Goal: Task Accomplishment & Management: Use online tool/utility

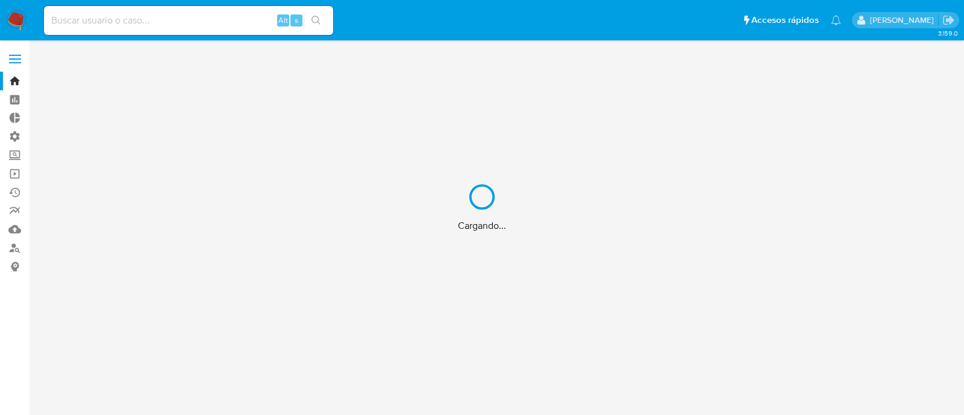
click at [238, 19] on div "Cargando..." at bounding box center [482, 207] width 964 height 415
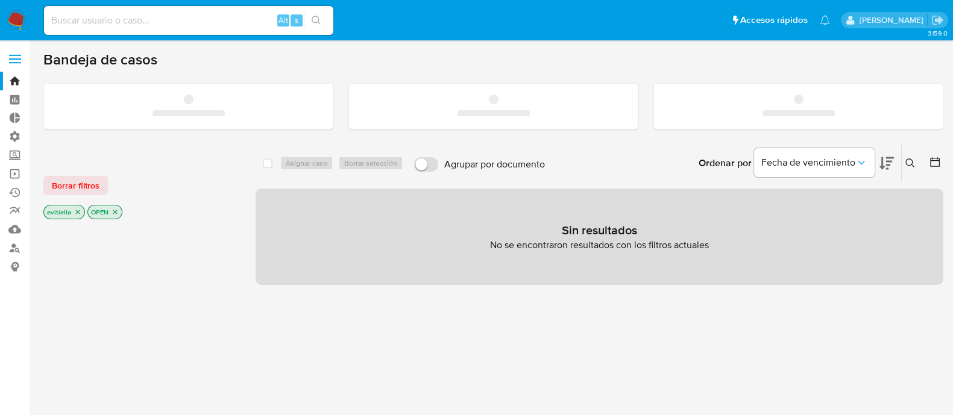
click at [222, 19] on input at bounding box center [188, 21] width 289 height 16
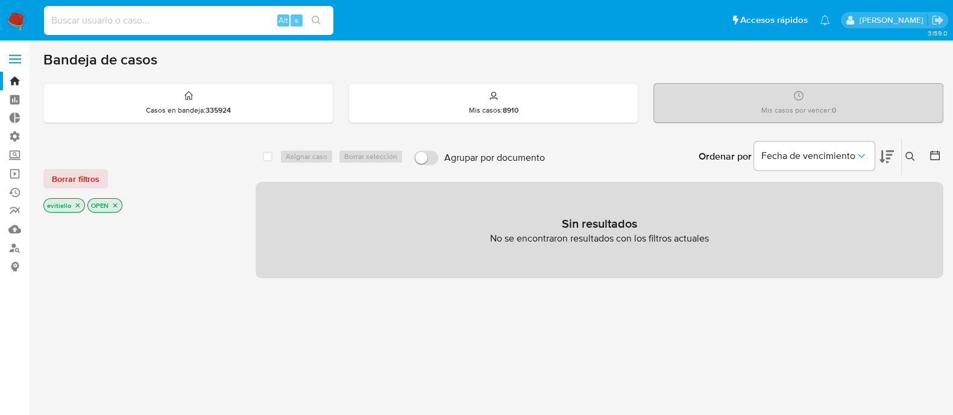
paste input "ly9WsPdPjkYgtZg7wHxqX02O"
type input "ly9WsPdPjkYgtZg7wHxqX02O"
click at [319, 13] on button "search-icon" at bounding box center [316, 20] width 25 height 17
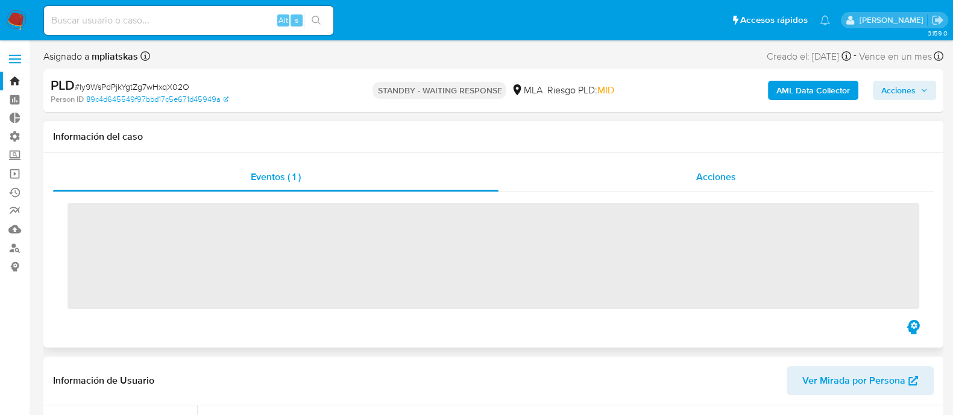
click at [710, 173] on span "Acciones" at bounding box center [716, 177] width 40 height 14
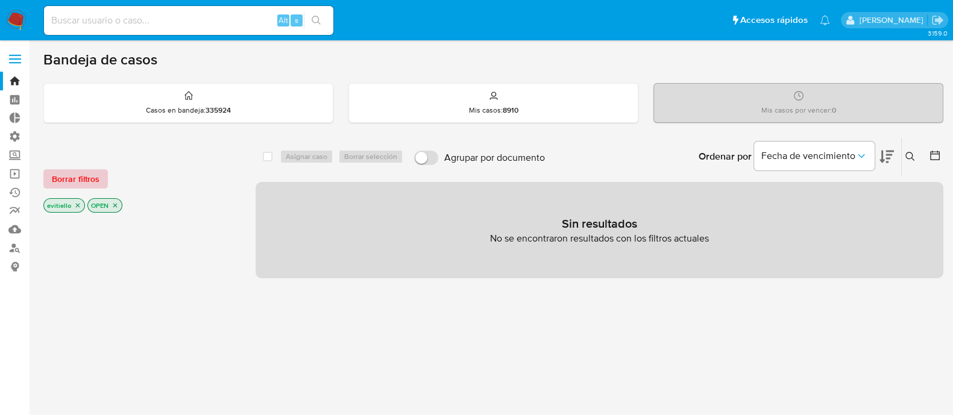
click at [105, 172] on button "Borrar filtros" at bounding box center [75, 178] width 64 height 19
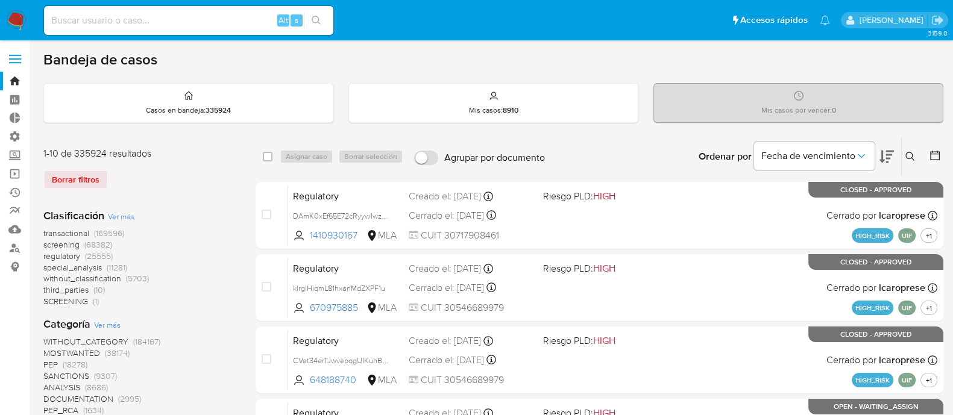
click at [908, 154] on icon at bounding box center [910, 157] width 10 height 10
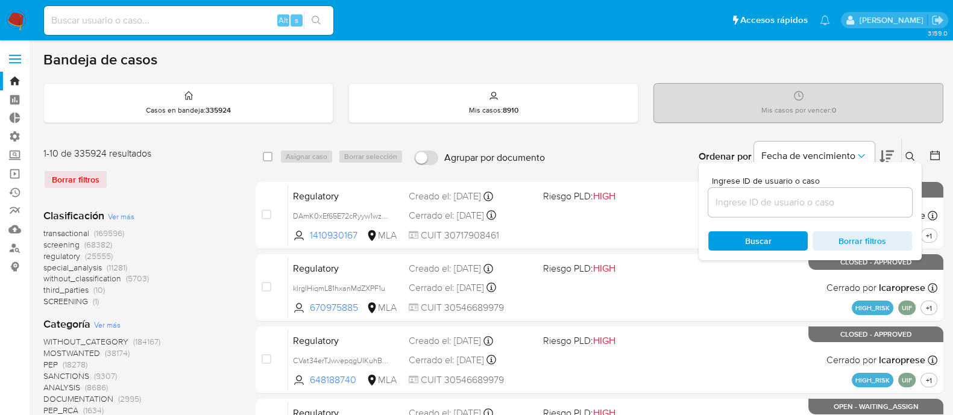
click at [850, 199] on input at bounding box center [810, 203] width 204 height 16
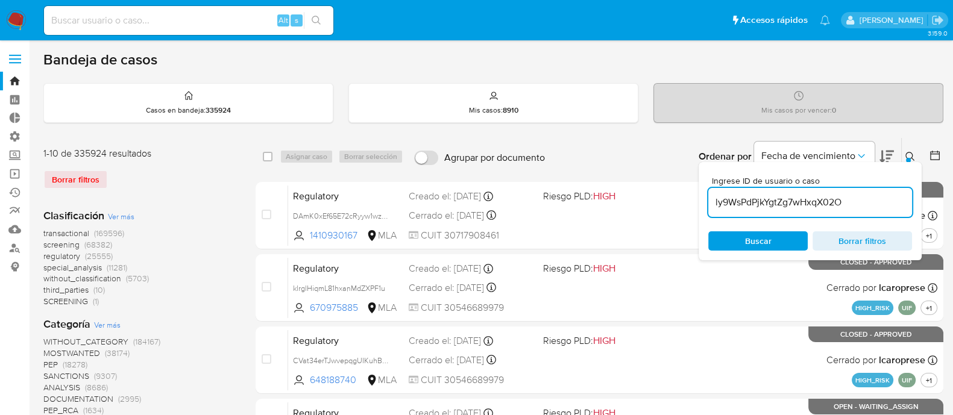
type input "ly9WsPdPjkYgtZg7wHxqX02O"
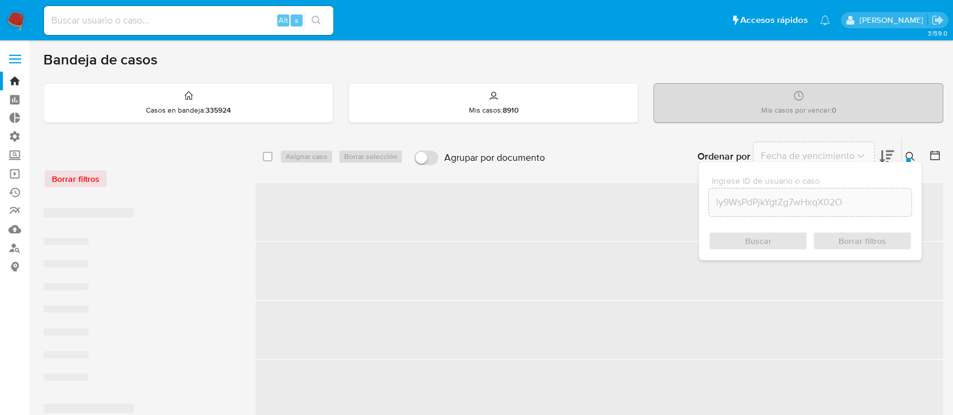
click at [912, 152] on icon at bounding box center [910, 157] width 10 height 10
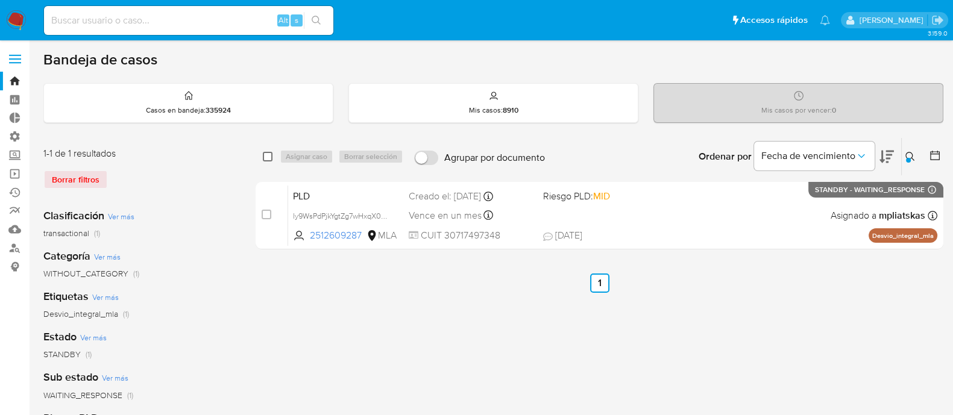
click at [270, 157] on input "checkbox" at bounding box center [268, 157] width 10 height 10
checkbox input "true"
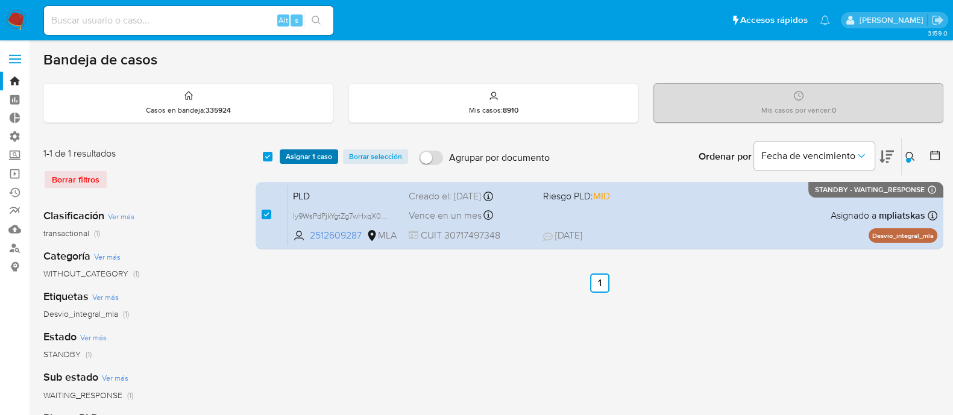
click at [292, 154] on span "Asignar 1 caso" at bounding box center [309, 157] width 46 height 12
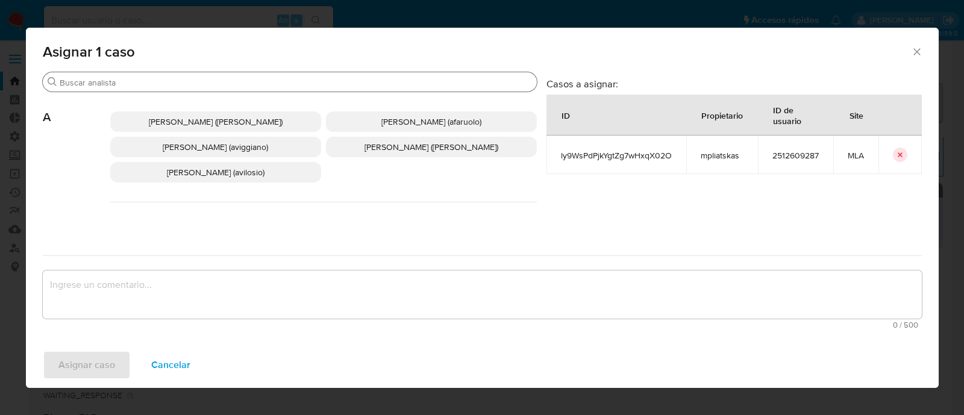
click at [166, 81] on input "Buscar" at bounding box center [296, 82] width 472 height 11
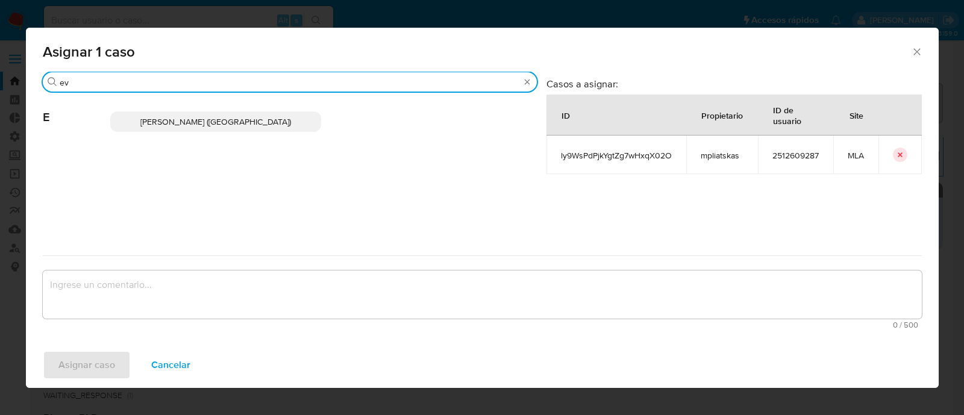
type input "ev"
click at [208, 126] on span "Emmanuel Hernan Vitiello (evitiello)" at bounding box center [215, 122] width 151 height 12
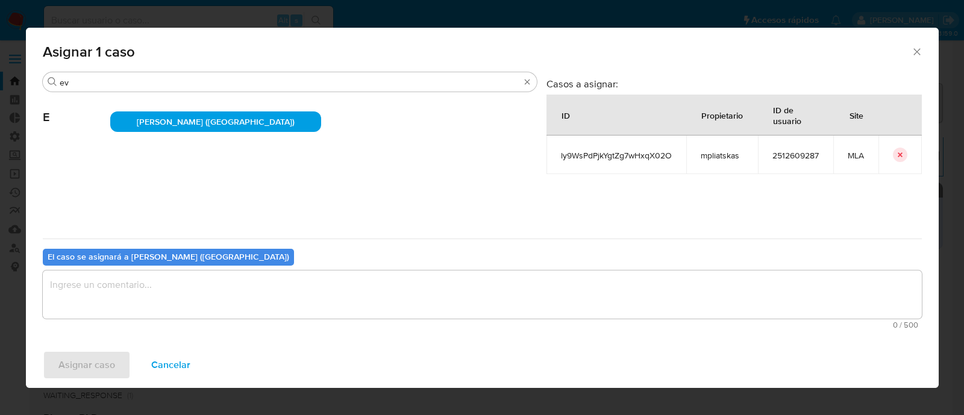
click at [145, 271] on textarea "assign-modal" at bounding box center [482, 295] width 879 height 48
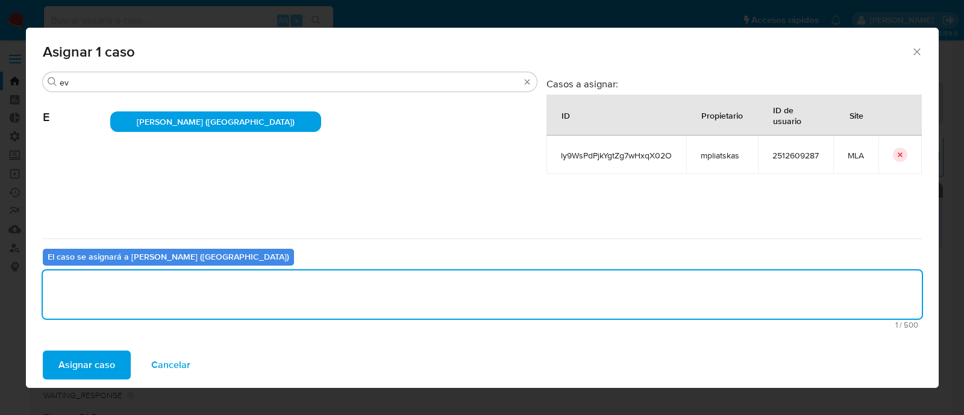
click at [102, 356] on span "Asignar caso" at bounding box center [86, 365] width 57 height 27
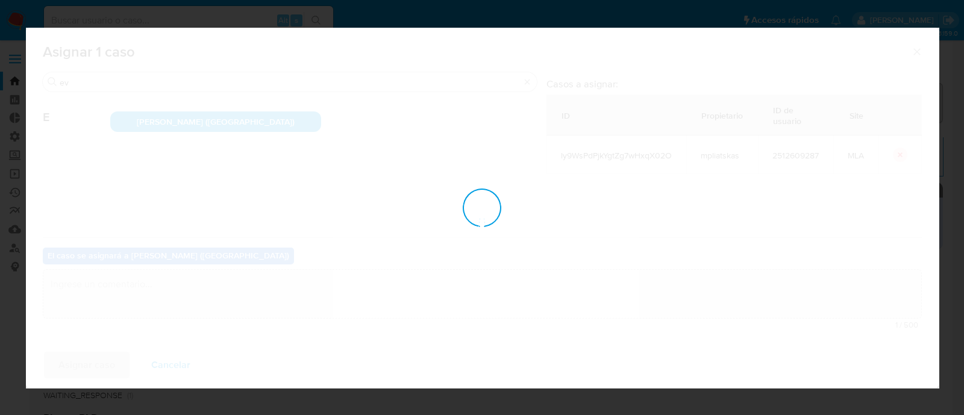
checkbox input "false"
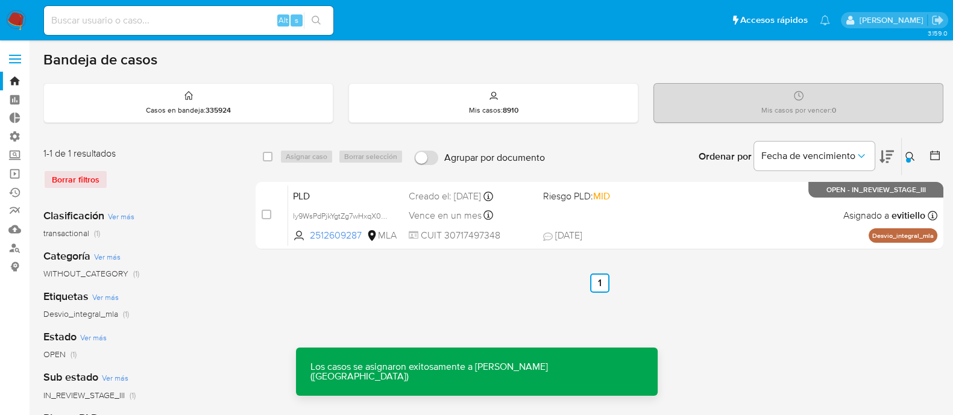
click at [632, 208] on div "PLD ly9WsPdPjkYgtZg7wHxqX02O 2512609287 MLA Riesgo PLD: MID Creado el: 12/08/20…" at bounding box center [612, 215] width 649 height 61
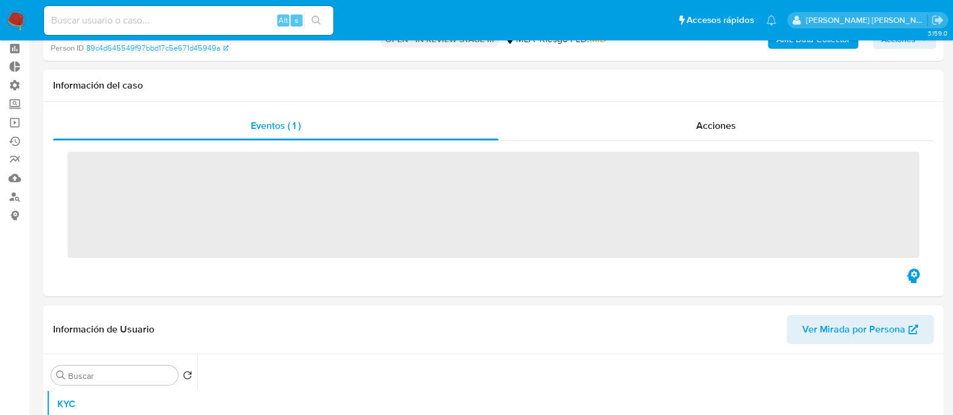
scroll to position [75, 0]
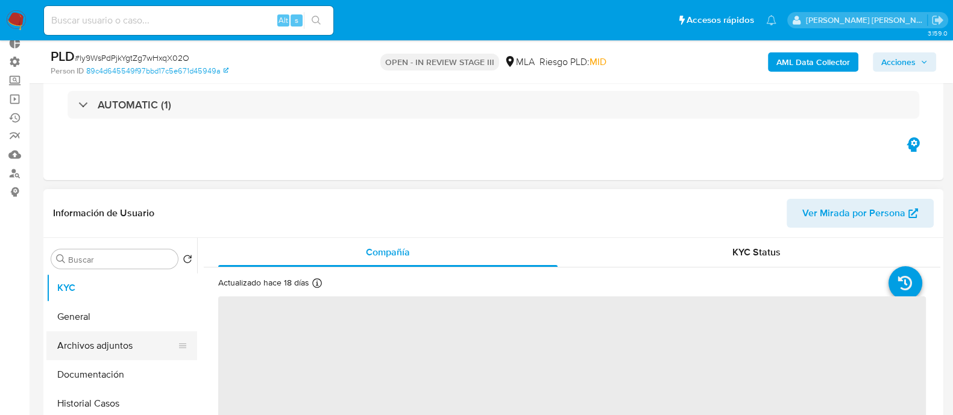
click at [111, 348] on button "Archivos adjuntos" at bounding box center [116, 345] width 141 height 29
select select "10"
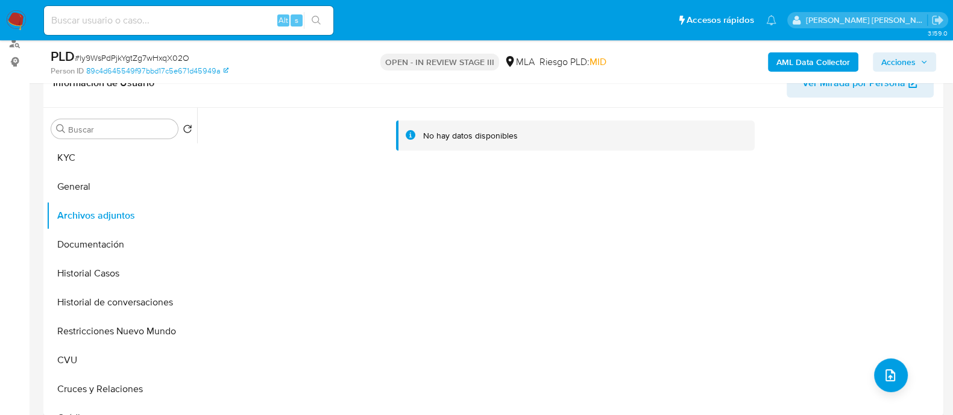
scroll to position [226, 0]
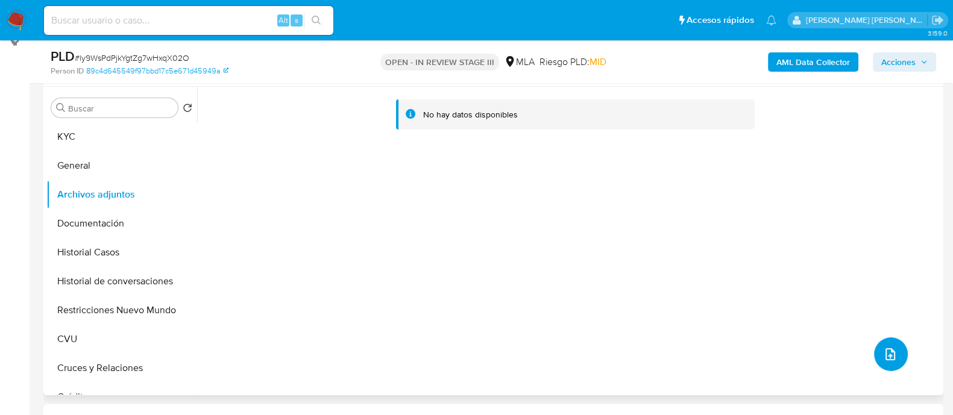
click at [897, 363] on button "upload-file" at bounding box center [891, 354] width 34 height 34
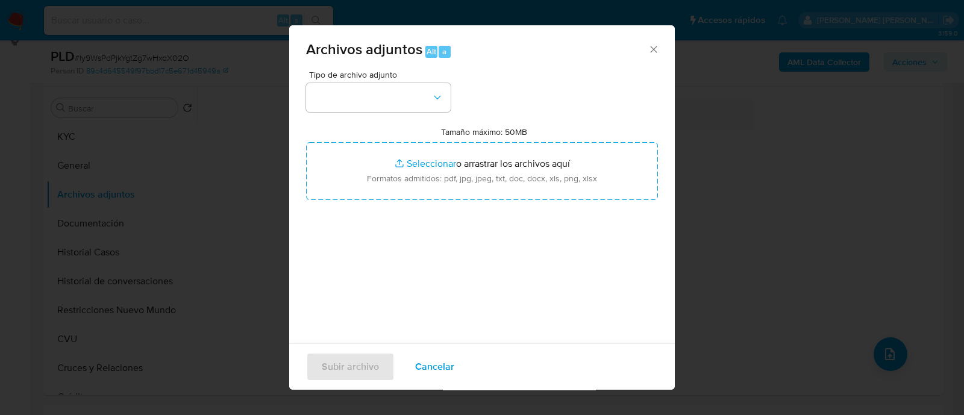
click at [437, 360] on span "Cancelar" at bounding box center [434, 367] width 39 height 27
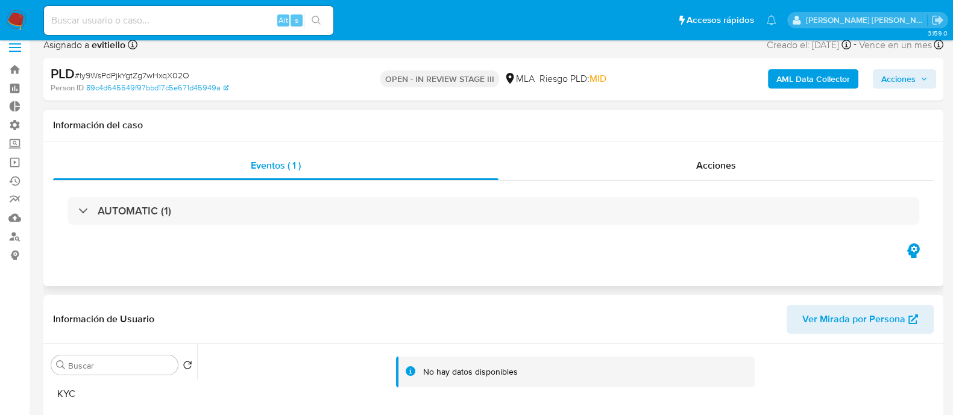
scroll to position [0, 0]
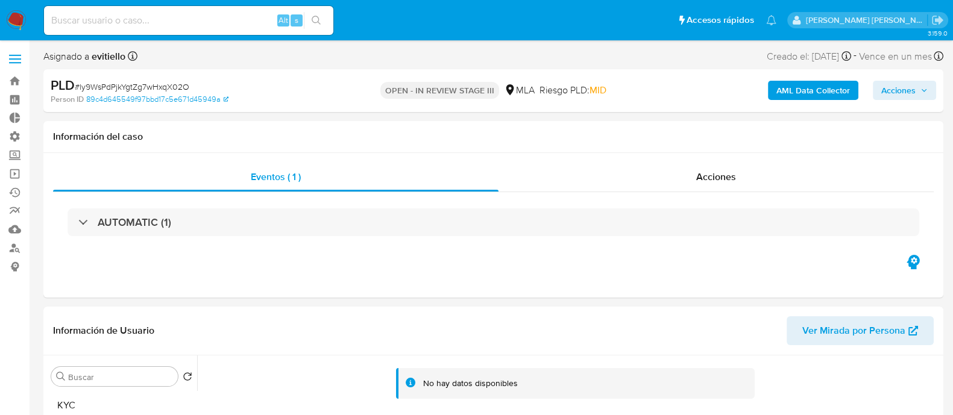
click at [903, 95] on span "Acciones" at bounding box center [898, 90] width 34 height 19
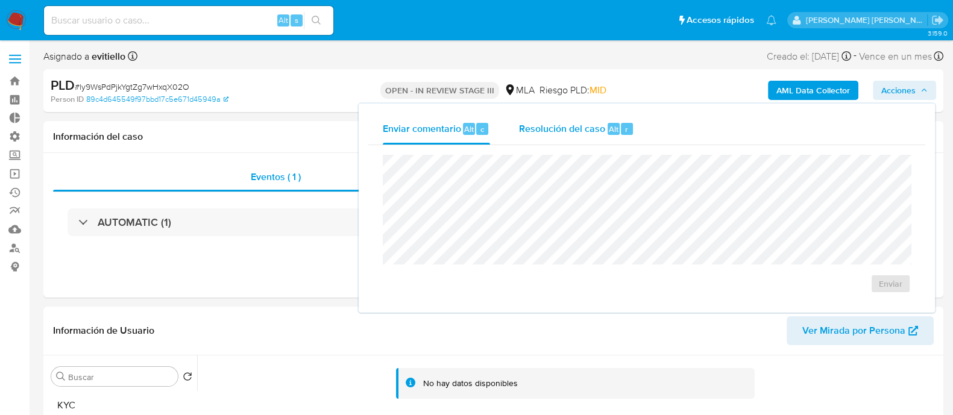
click at [601, 128] on span "Resolución del caso" at bounding box center [562, 129] width 86 height 14
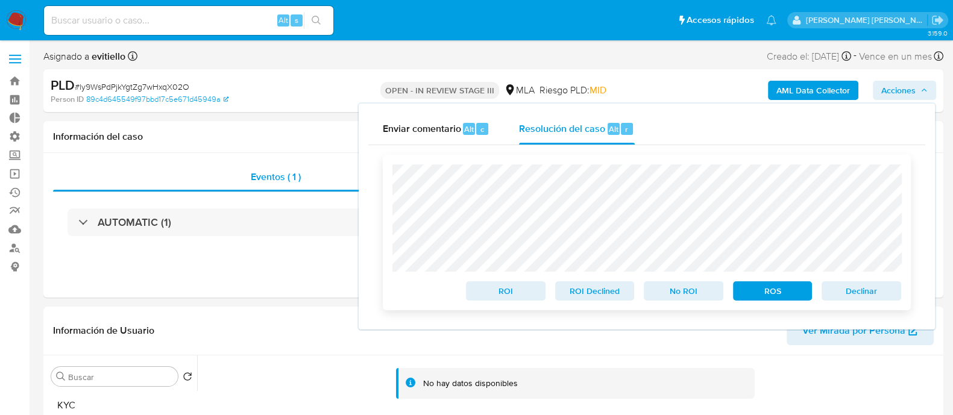
click at [856, 298] on span "Declinar" at bounding box center [861, 291] width 63 height 17
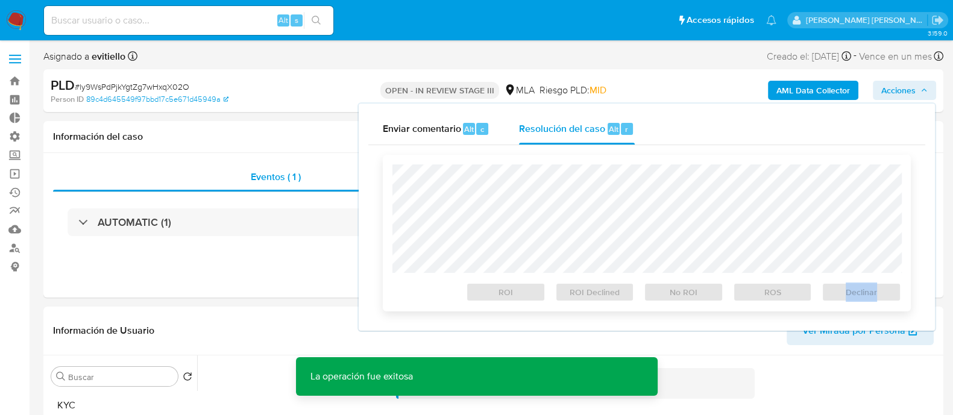
click at [856, 298] on div "Declinar" at bounding box center [858, 290] width 84 height 24
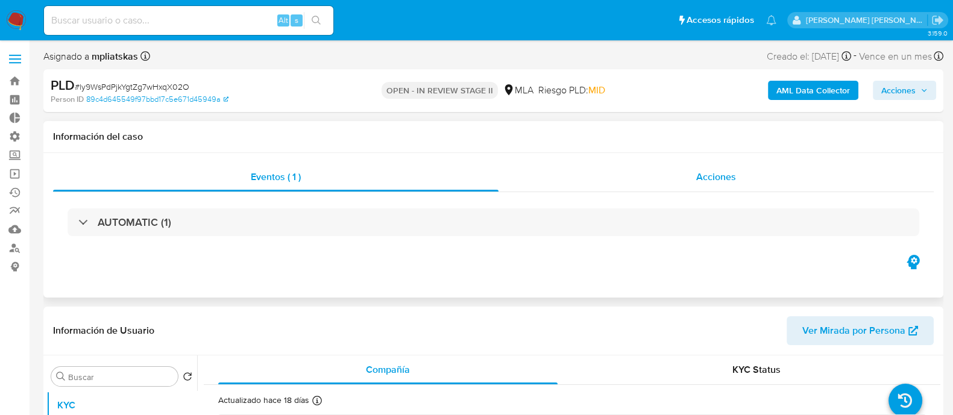
click at [747, 176] on div "Acciones" at bounding box center [715, 177] width 435 height 29
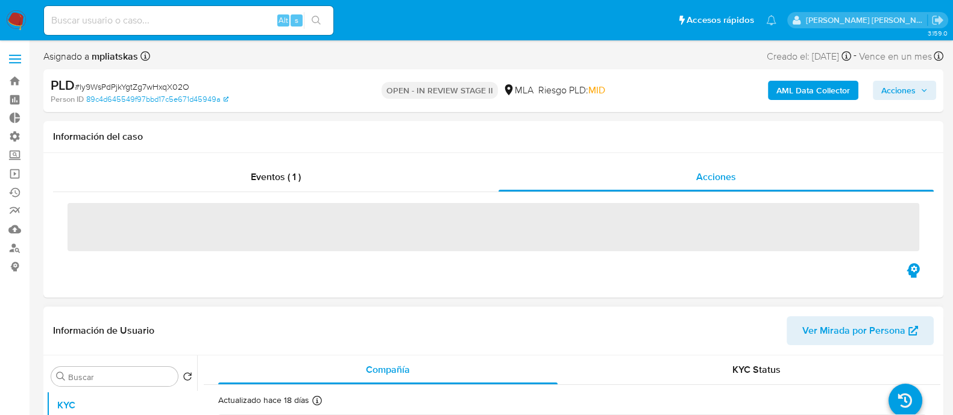
select select "10"
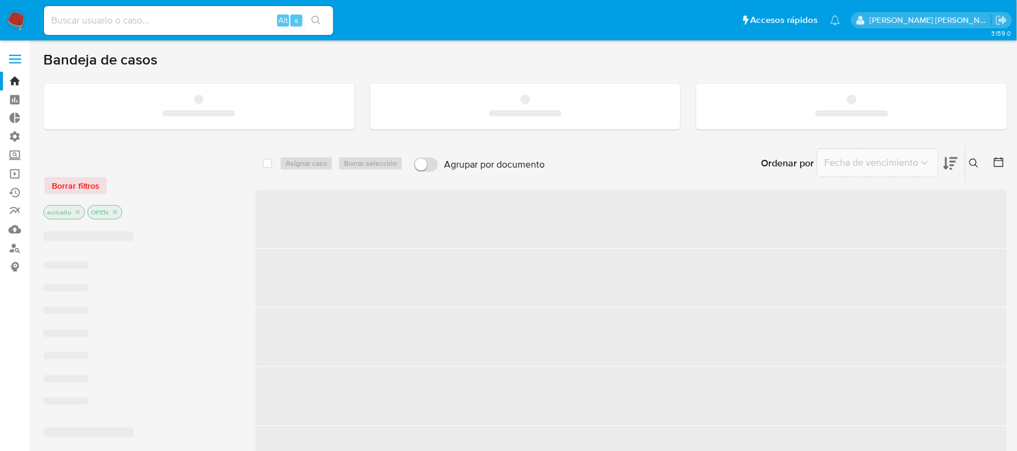
click at [199, 19] on input at bounding box center [188, 21] width 289 height 16
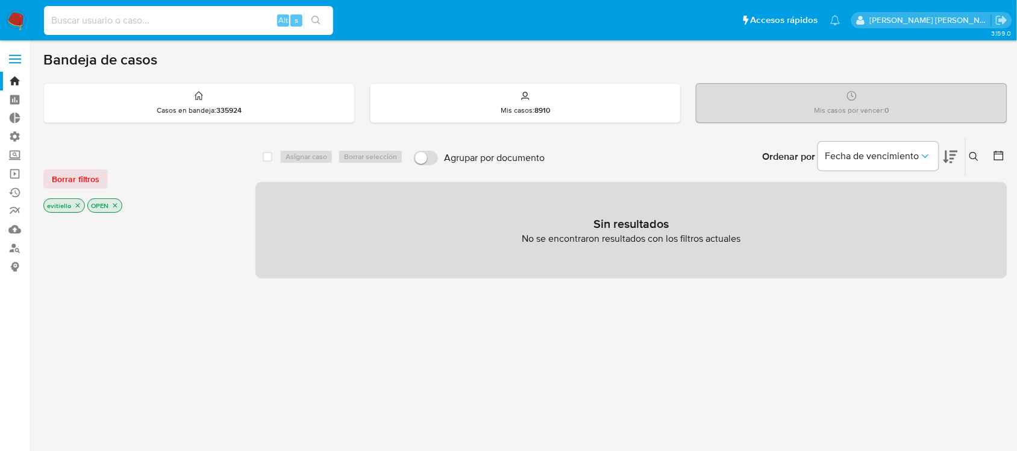
paste input "XWzefF2Wx7SHbA0YRWiCi7Rz"
type input "XWzefF2Wx7SHbA0YRWiCi7Rz"
click at [310, 20] on button "search-icon" at bounding box center [316, 20] width 25 height 17
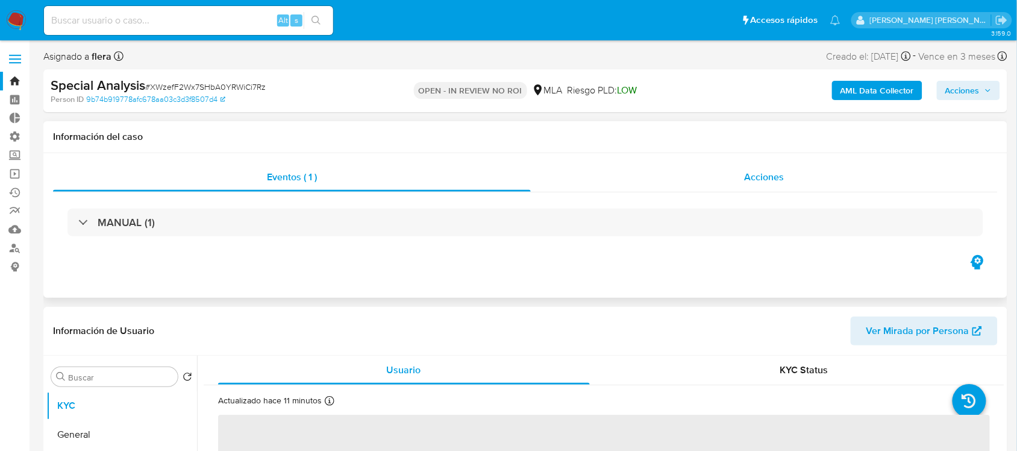
select select "10"
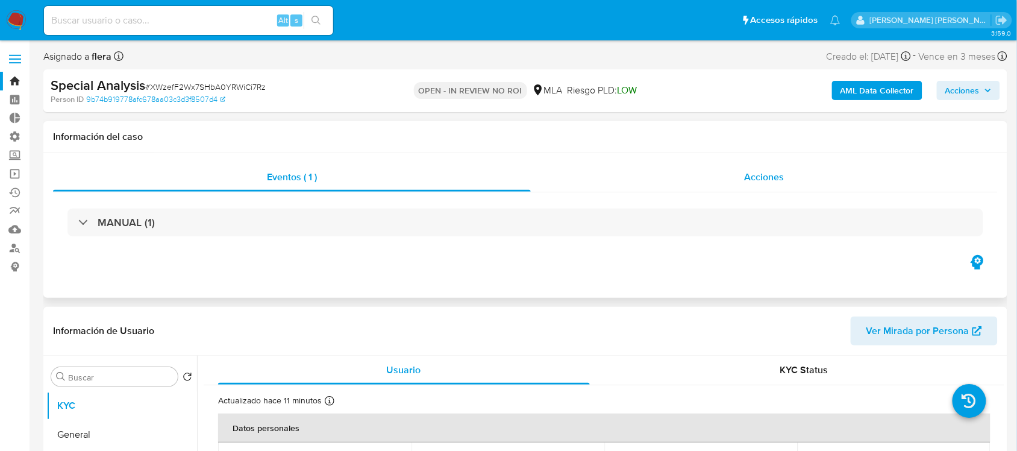
click at [810, 184] on div "Acciones" at bounding box center [765, 177] width 468 height 29
